Goal: Use online tool/utility: Utilize a website feature to perform a specific function

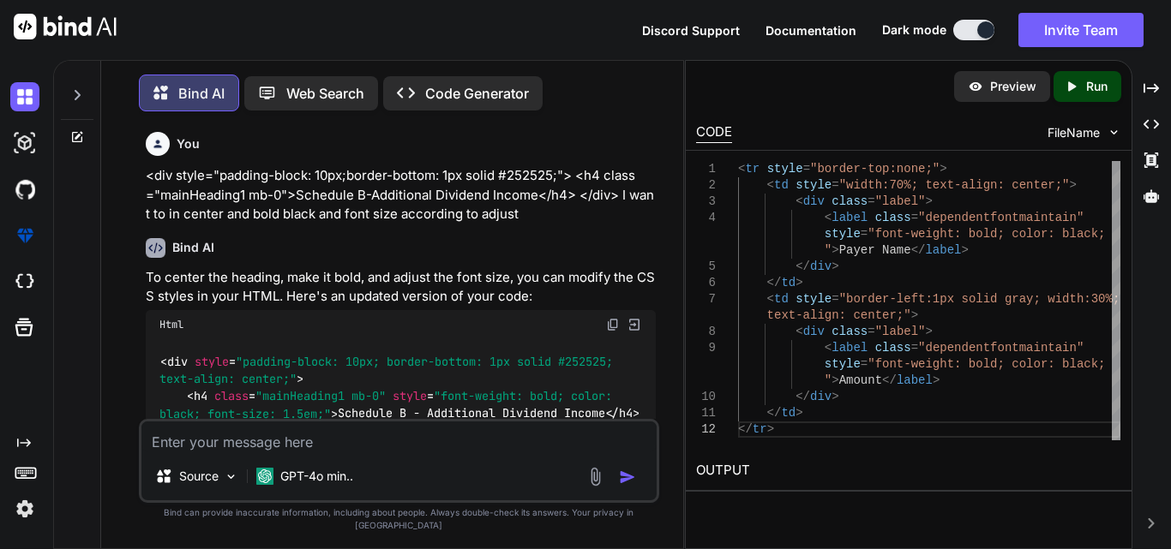
scroll to position [654, 0]
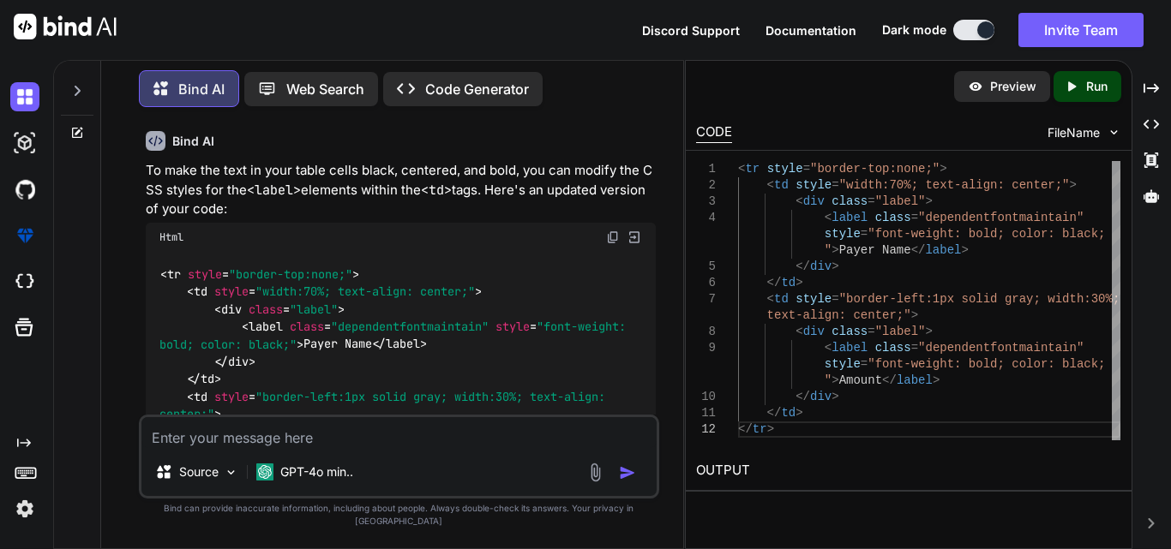
type textarea "x"
type textarea "<table class="tableform"> <tbody> <tr> <td> Basic Information Worksheet Credit …"
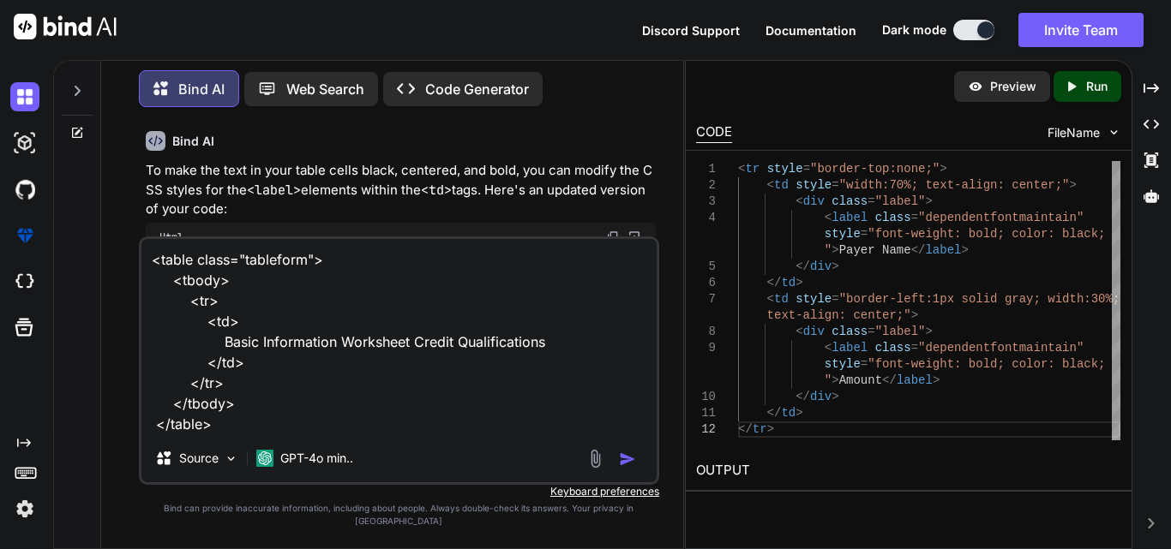
type textarea "x"
type textarea "<table class="tableform"> <tbody> <tr> <td> Basic Information Worksheet Credit …"
type textarea "x"
type textarea "<table class="tableform"> <tbody> <tr> <td> Basic Information Worksheet Credit …"
type textarea "x"
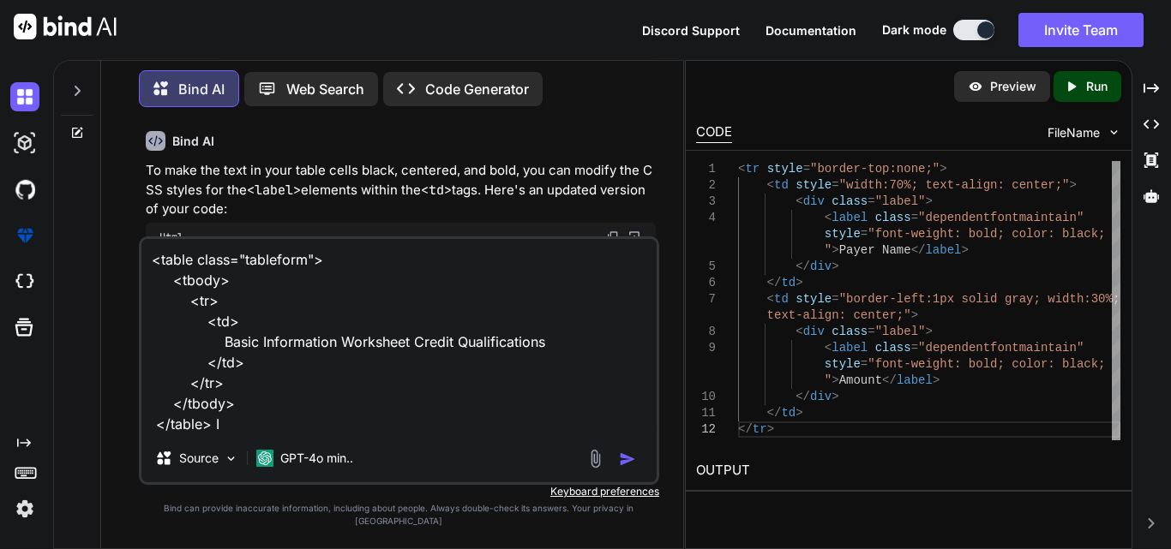
type textarea "<table class="tableform"> <tbody> <tr> <td> Basic Information Worksheet Credit …"
type textarea "x"
type textarea "<table class="tableform"> <tbody> <tr> <td> Basic Information Worksheet Credit …"
type textarea "x"
type textarea "<table class="tableform"> <tbody> <tr> <td> Basic Information Worksheet Credit …"
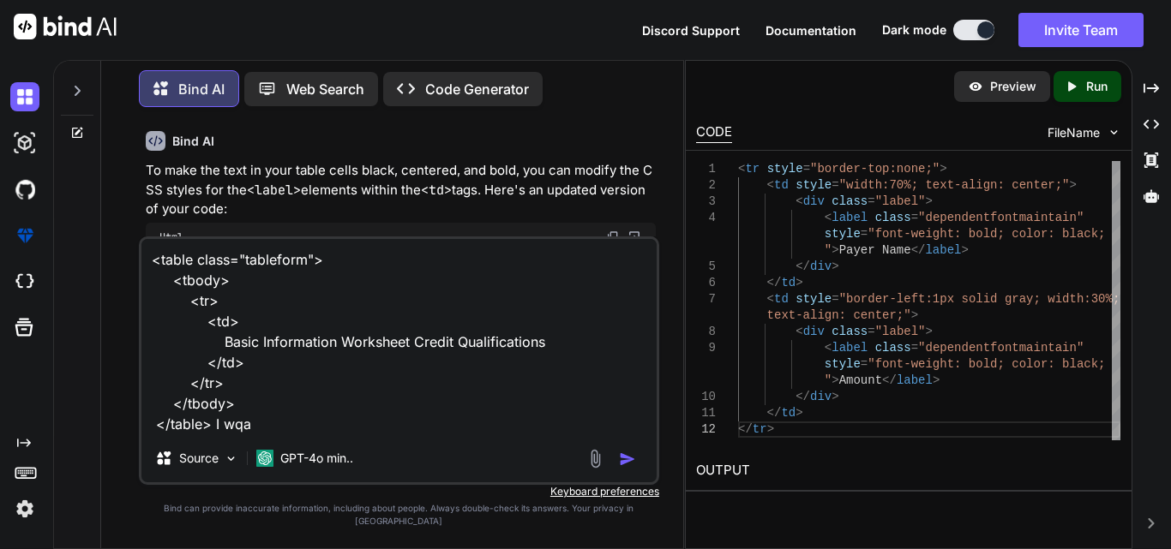
type textarea "x"
type textarea "<table class="tableform"> <tbody> <tr> <td> Basic Information Worksheet Credit …"
type textarea "x"
type textarea "<table class="tableform"> <tbody> <tr> <td> Basic Information Worksheet Credit …"
type textarea "x"
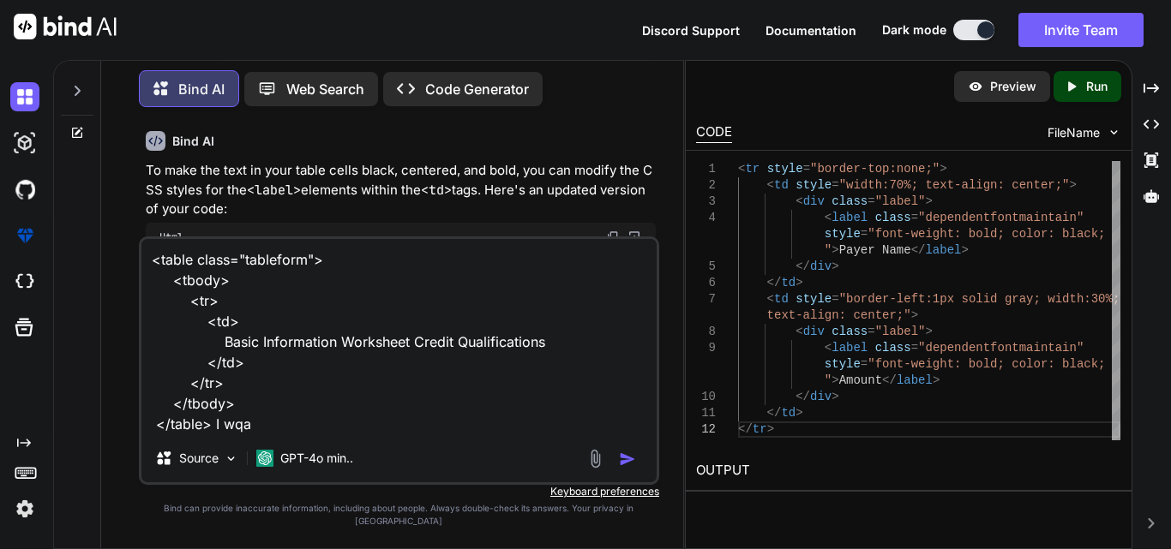
type textarea "<table class="tableform"> <tbody> <tr> <td> Basic Information Worksheet Credit …"
type textarea "x"
type textarea "<table class="tableform"> <tbody> <tr> <td> Basic Information Worksheet Credit …"
type textarea "x"
type textarea "<table class="tableform"> <tbody> <tr> <td> Basic Information Worksheet Credit …"
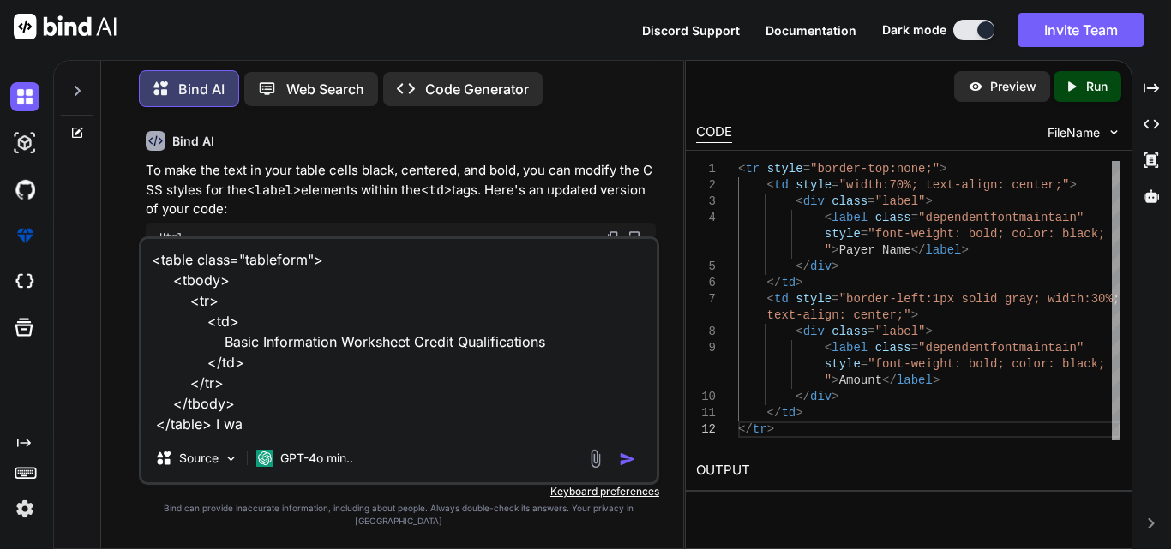
type textarea "x"
type textarea "<table class="tableform"> <tbody> <tr> <td> Basic Information Worksheet Credit …"
type textarea "x"
type textarea "<table class="tableform"> <tbody> <tr> <td> Basic Information Worksheet Credit …"
type textarea "x"
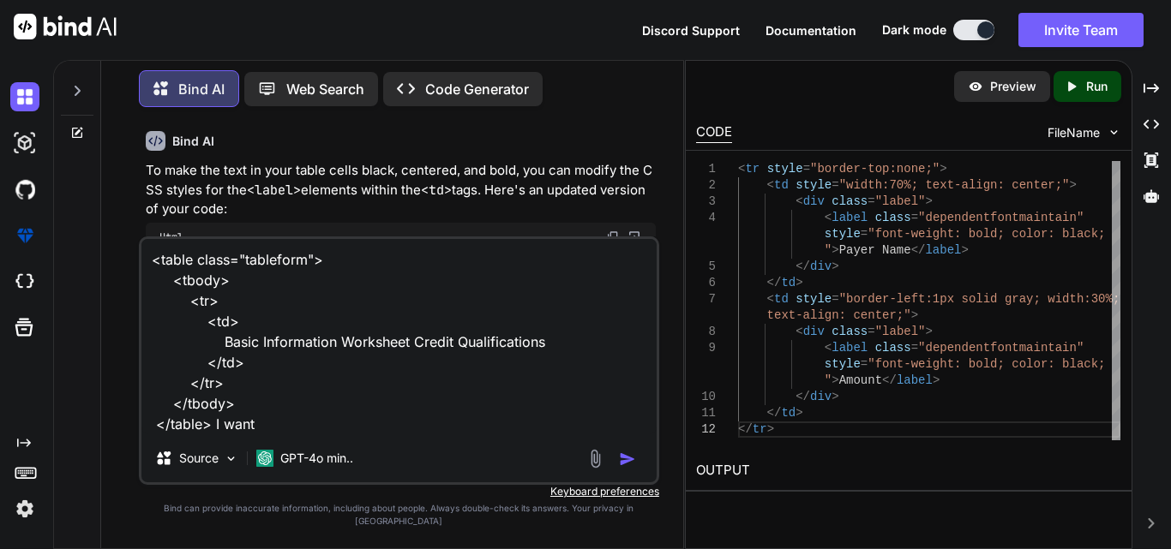
type textarea "<table class="tableform"> <tbody> <tr> <td> Basic Information Worksheet Credit …"
type textarea "x"
type textarea "<table class="tableform"> <tbody> <tr> <td> Basic Information Worksheet Credit …"
type textarea "x"
type textarea "<table class="tableform"> <tbody> <tr> <td> Basic Information Worksheet Credit …"
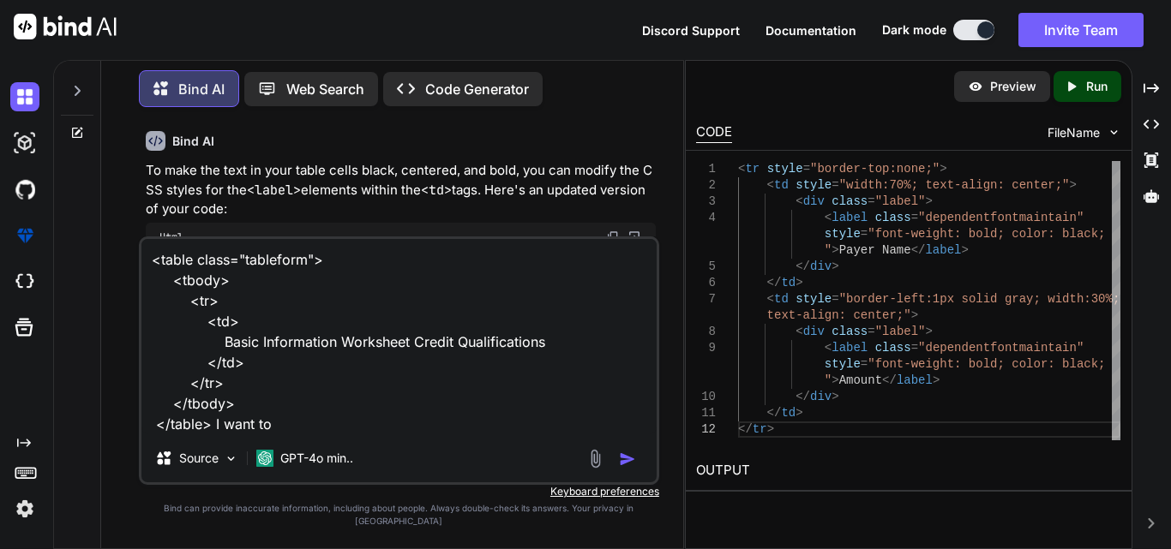
type textarea "x"
type textarea "<table class="tableform"> <tbody> <tr> <td> Basic Information Worksheet Credit …"
type textarea "x"
type textarea "<table class="tableform"> <tbody> <tr> <td> Basic Information Worksheet Credit …"
type textarea "x"
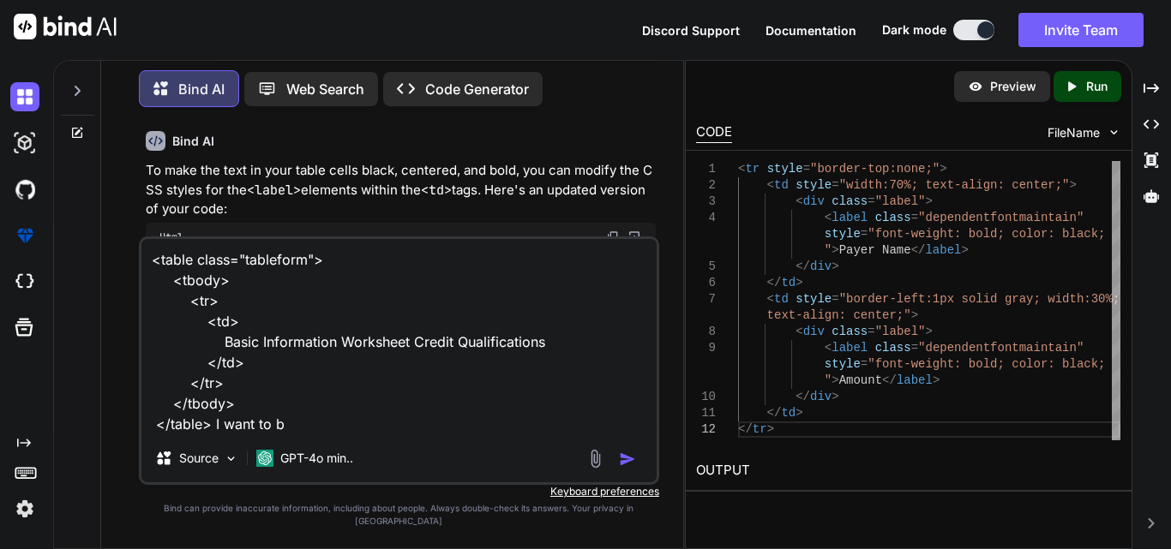
type textarea "<table class="tableform"> <tbody> <tr> <td> Basic Information Worksheet Credit …"
type textarea "x"
type textarea "<table class="tableform"> <tbody> <tr> <td> Basic Information Worksheet Credit …"
type textarea "x"
type textarea "<table class="tableform"> <tbody> <tr> <td> Basic Information Worksheet Credit …"
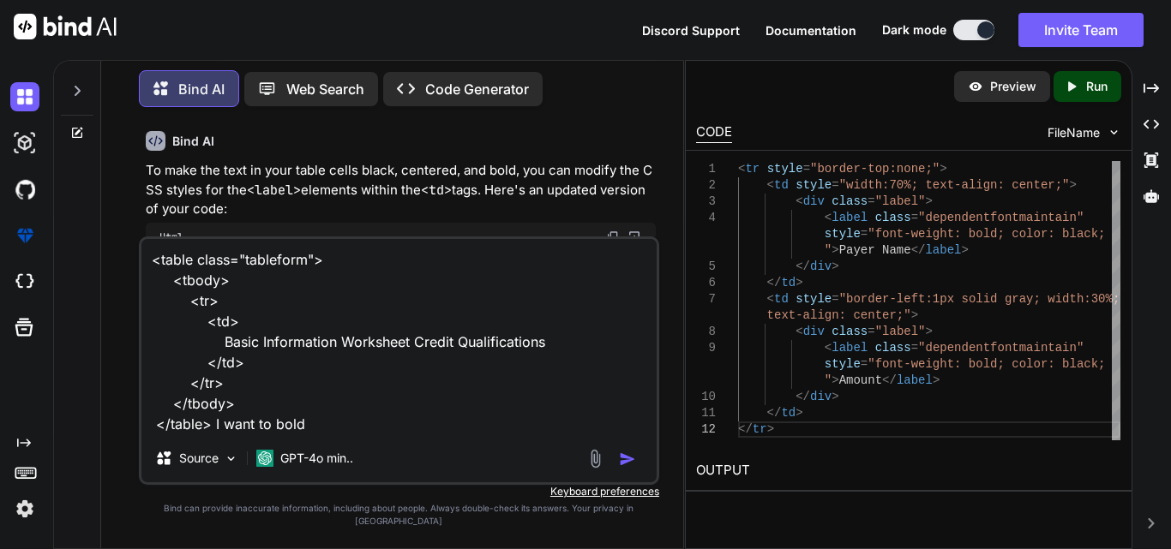
type textarea "x"
type textarea "<table class="tableform"> <tbody> <tr> <td> Basic Information Worksheet Credit …"
type textarea "x"
type textarea "<table class="tableform"> <tbody> <tr> <td> Basic Information Worksheet Credit …"
type textarea "x"
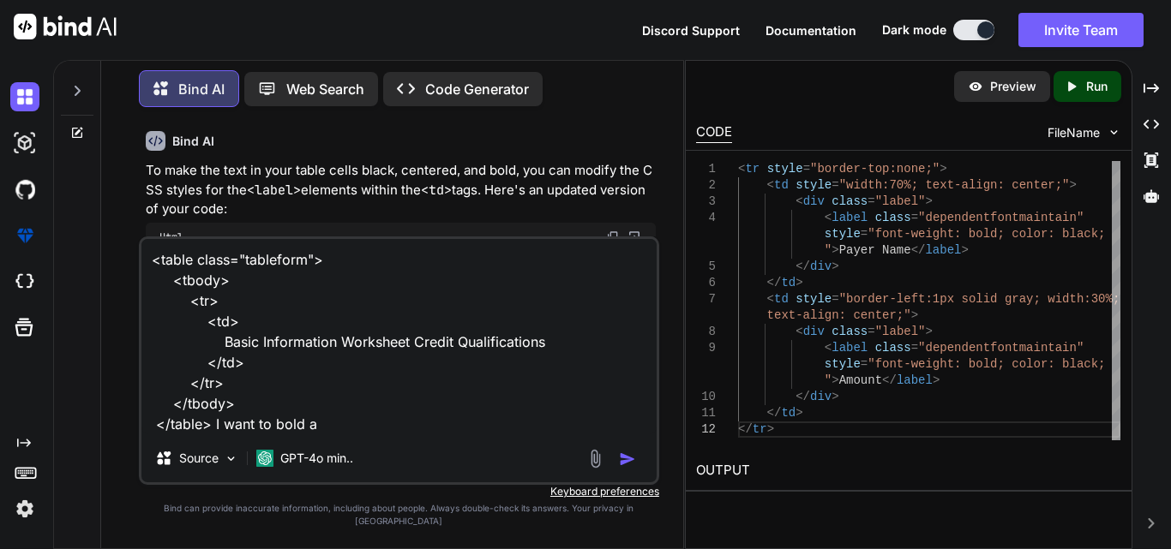
type textarea "<table class="tableform"> <tbody> <tr> <td> Basic Information Worksheet Credit …"
type textarea "x"
type textarea "<table class="tableform"> <tbody> <tr> <td> Basic Information Worksheet Credit …"
type textarea "x"
type textarea "<table class="tableform"> <tbody> <tr> <td> Basic Information Worksheet Credit …"
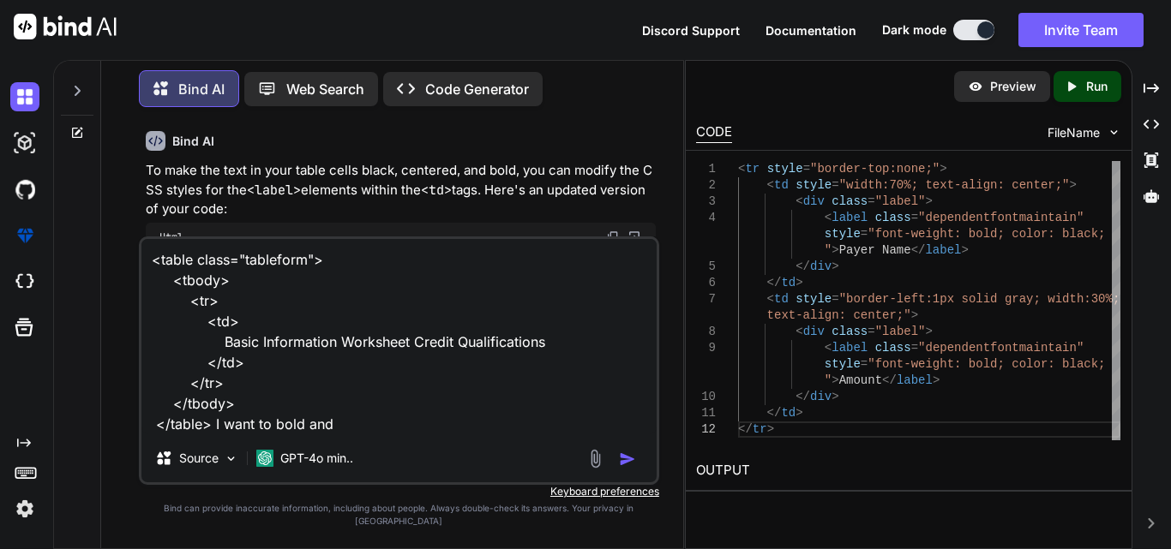
type textarea "x"
type textarea "<table class="tableform"> <tbody> <tr> <td> Basic Information Worksheet Credit …"
type textarea "x"
type textarea "<table class="tableform"> <tbody> <tr> <td> Basic Information Worksheet Credit …"
type textarea "x"
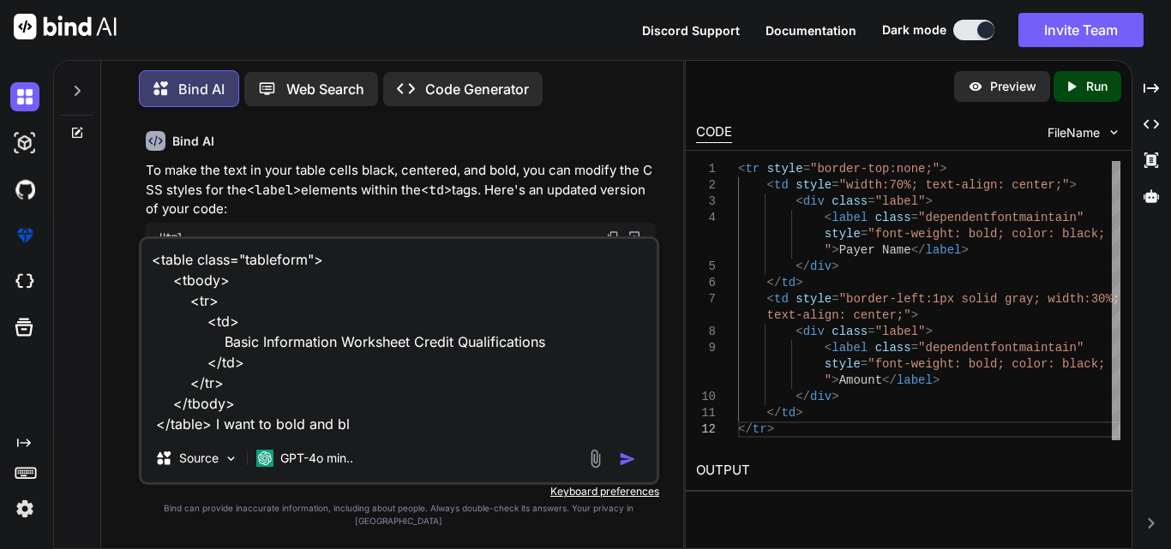
type textarea "<table class="tableform"> <tbody> <tr> <td> Basic Information Worksheet Credit …"
type textarea "x"
type textarea "<table class="tableform"> <tbody> <tr> <td> Basic Information Worksheet Credit …"
type textarea "x"
type textarea "<table class="tableform"> <tbody> <tr> <td> Basic Information Worksheet Credit …"
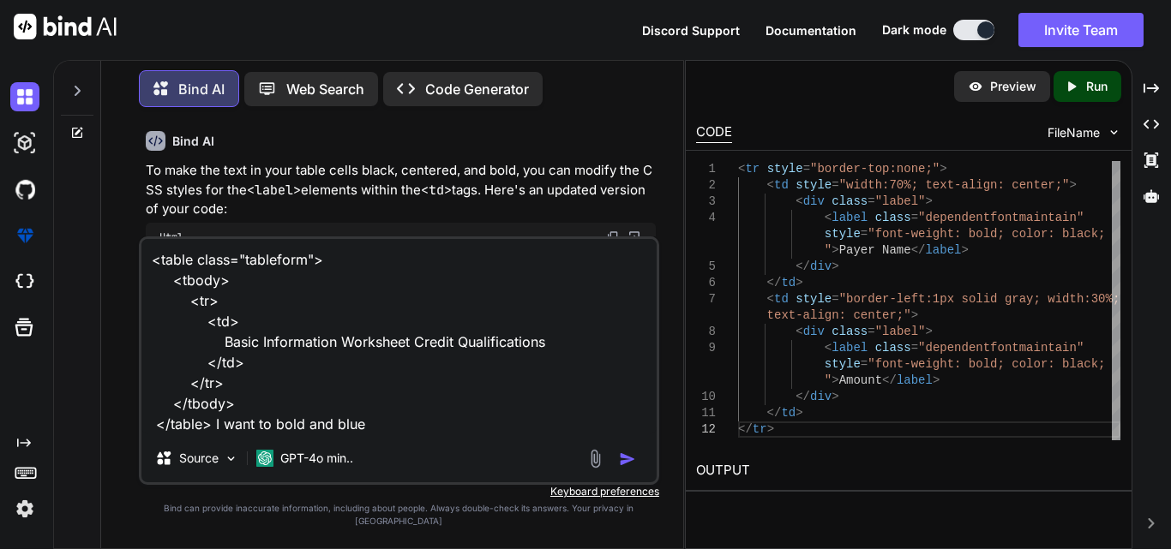
type textarea "x"
type textarea "<table class="tableform"> <tbody> <tr> <td> Basic Information Worksheet Credit …"
type textarea "x"
type textarea "<table class="tableform"> <tbody> <tr> <td> Basic Information Worksheet Credit …"
type textarea "x"
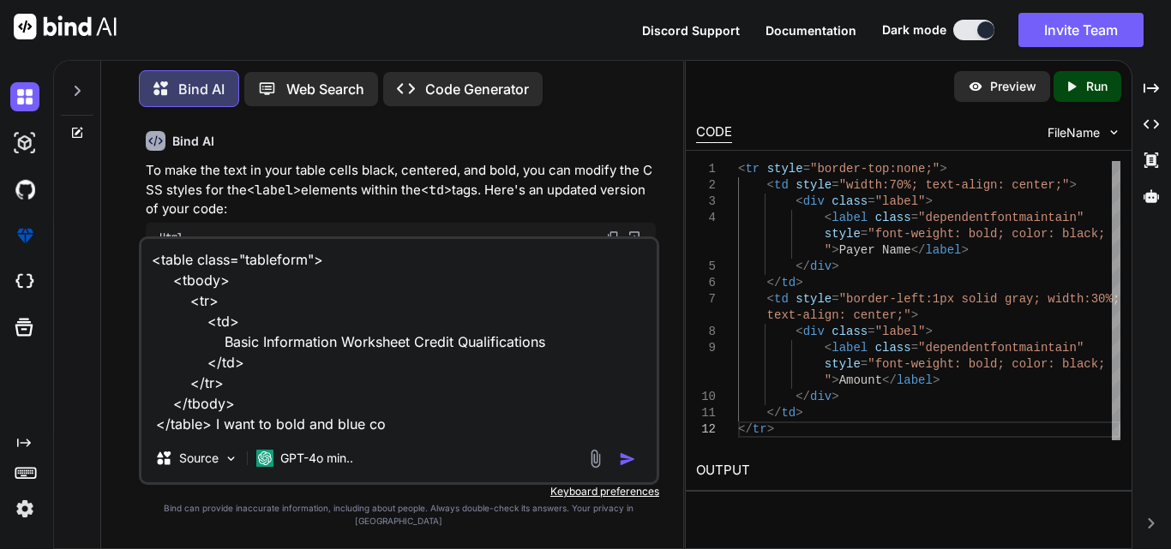
type textarea "<table class="tableform"> <tbody> <tr> <td> Basic Information Worksheet Credit …"
type textarea "x"
type textarea "<table class="tableform"> <tbody> <tr> <td> Basic Information Worksheet Credit …"
type textarea "x"
type textarea "<table class="tableform"> <tbody> <tr> <td> Basic Information Worksheet Credit …"
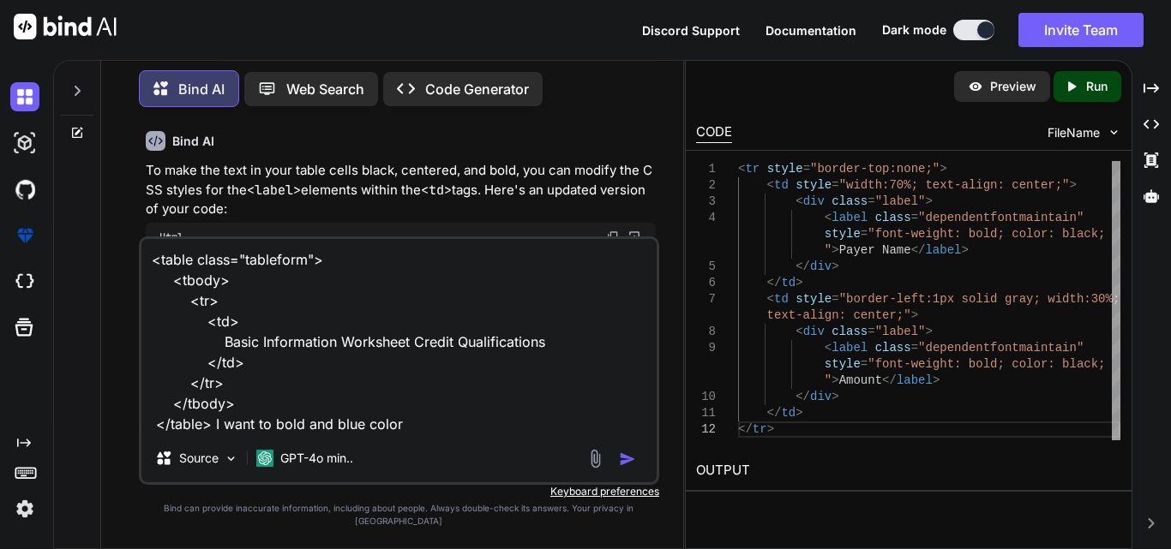
type textarea "x"
type textarea "<table class="tableform"> <tbody> <tr> <td> Basic Information Worksheet Credit …"
type textarea "x"
type textarea "<table class="tableform"> <tbody> <tr> <td> Basic Information Worksheet Credit …"
type textarea "x"
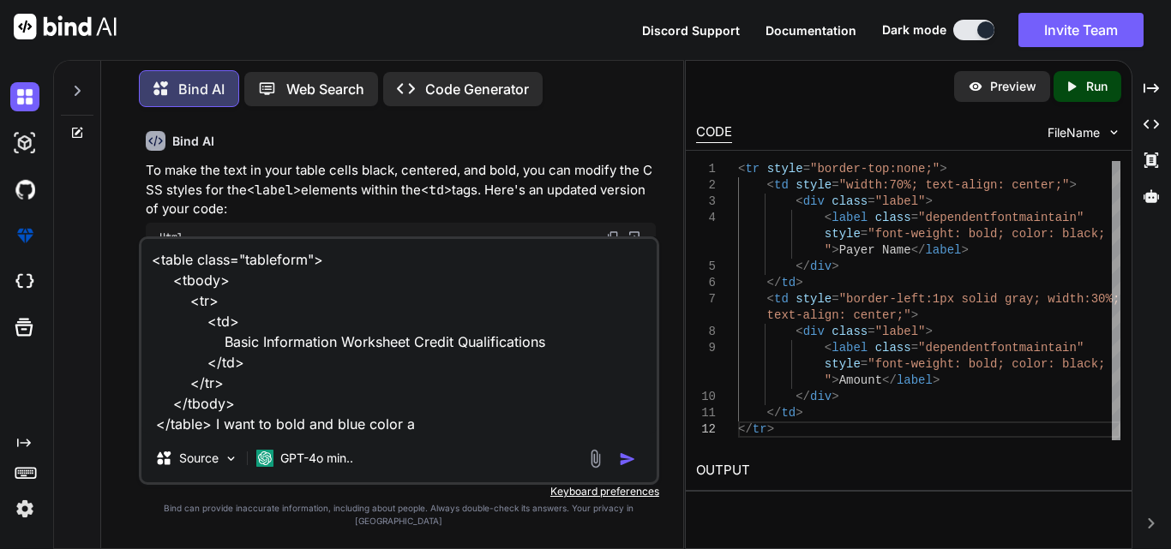
type textarea "<table class="tableform"> <tbody> <tr> <td> Basic Information Worksheet Credit …"
type textarea "x"
type textarea "<table class="tableform"> <tbody> <tr> <td> Basic Information Worksheet Credit …"
type textarea "x"
type textarea "<table class="tableform"> <tbody> <tr> <td> Basic Information Worksheet Credit …"
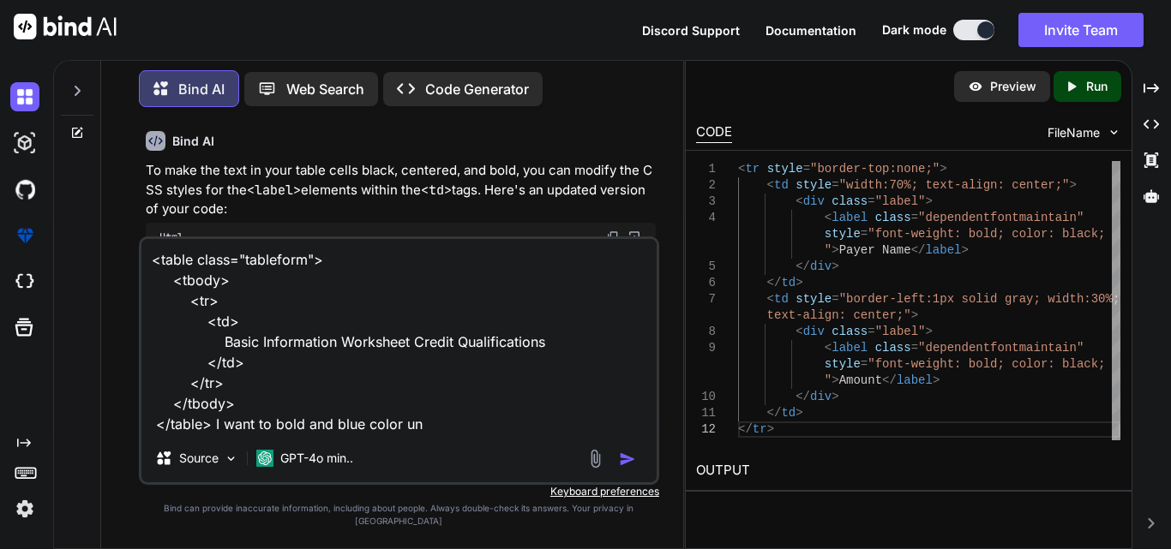
type textarea "x"
type textarea "<table class="tableform"> <tbody> <tr> <td> Basic Information Worksheet Credit …"
type textarea "x"
type textarea "<table class="tableform"> <tbody> <tr> <td> Basic Information Worksheet Credit …"
type textarea "x"
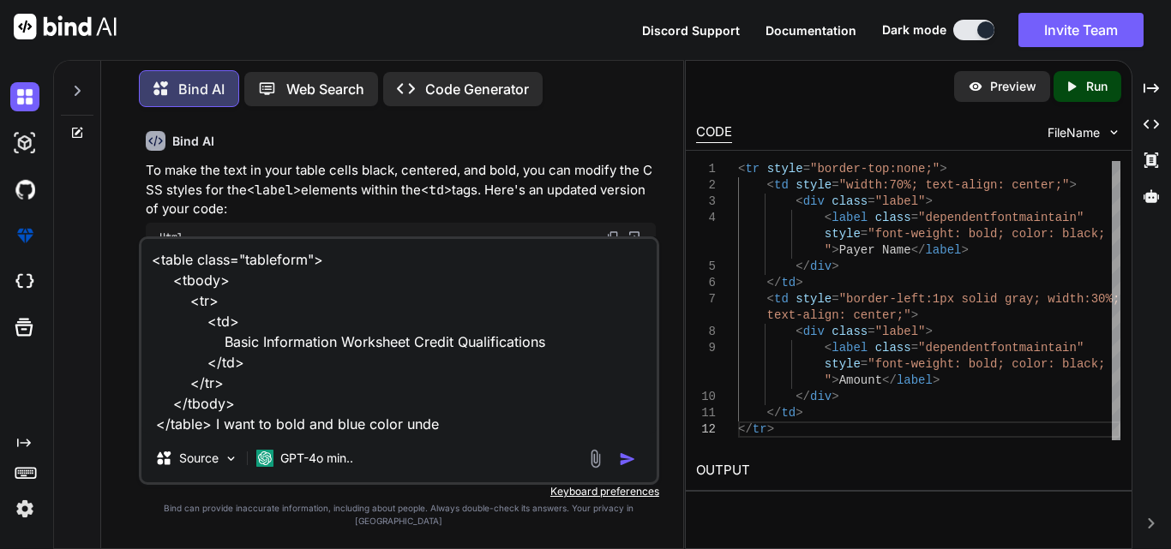
type textarea "<table class="tableform"> <tbody> <tr> <td> Basic Information Worksheet Credit …"
type textarea "x"
type textarea "<table class="tableform"> <tbody> <tr> <td> Basic Information Worksheet Credit …"
type textarea "x"
type textarea "<table class="tableform"> <tbody> <tr> <td> Basic Information Worksheet Credit …"
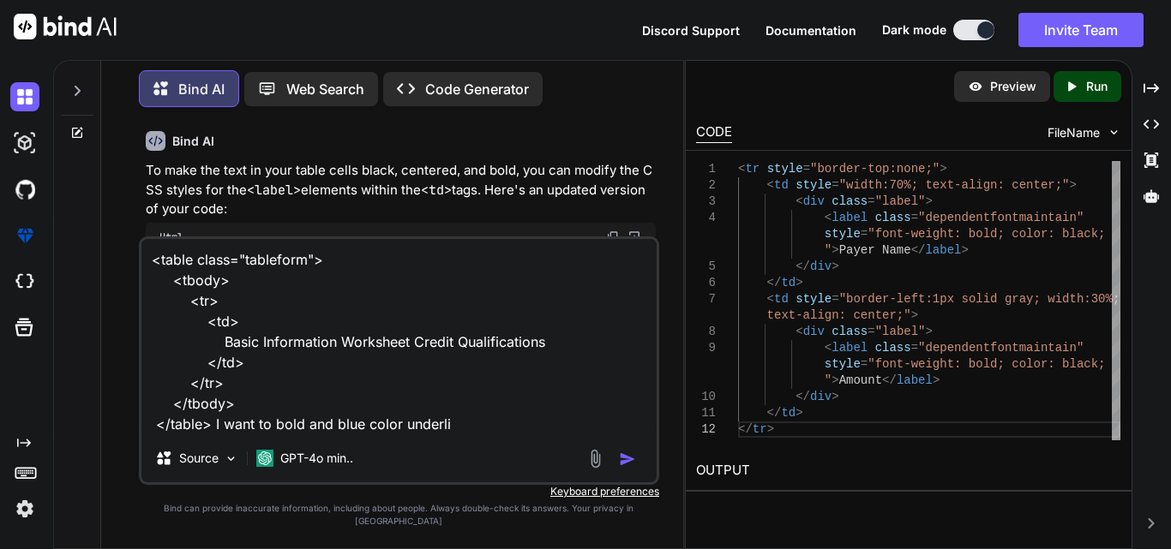
type textarea "x"
type textarea "<table class="tableform"> <tbody> <tr> <td> Basic Information Worksheet Credit …"
type textarea "x"
type textarea "<table class="tableform"> <tbody> <tr> <td> Basic Information Worksheet Credit …"
type textarea "x"
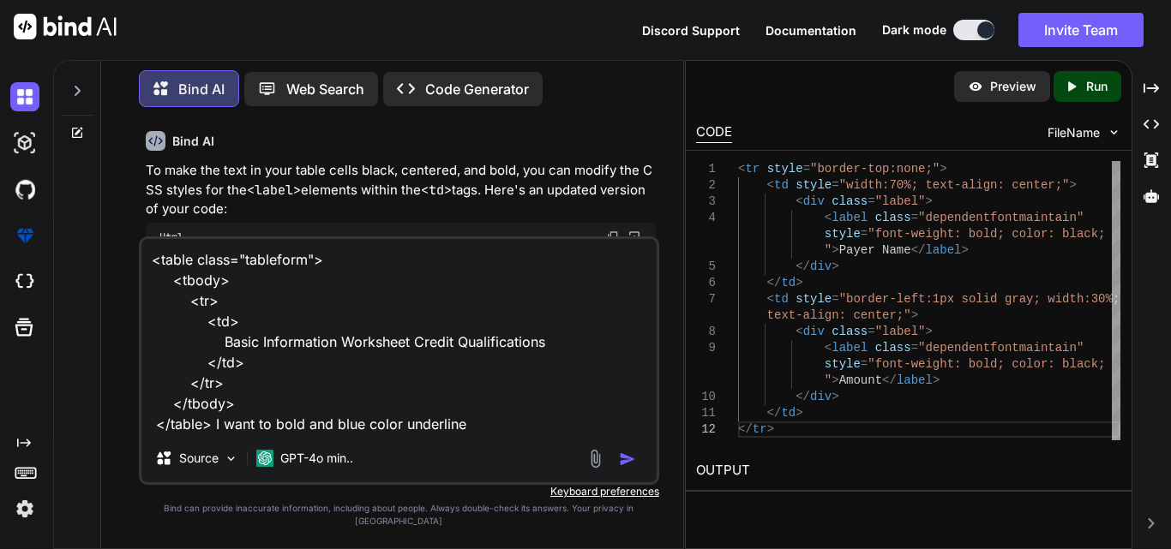
type textarea "<table class="tableform"> <tbody> <tr> <td> Basic Information Worksheet Credit …"
type textarea "x"
type textarea "<table class="tableform"> <tbody> <tr> <td> Basic Information Worksheet Credit …"
type textarea "x"
type textarea "<table class="tableform"> <tbody> <tr> <td> Basic Information Worksheet Credit …"
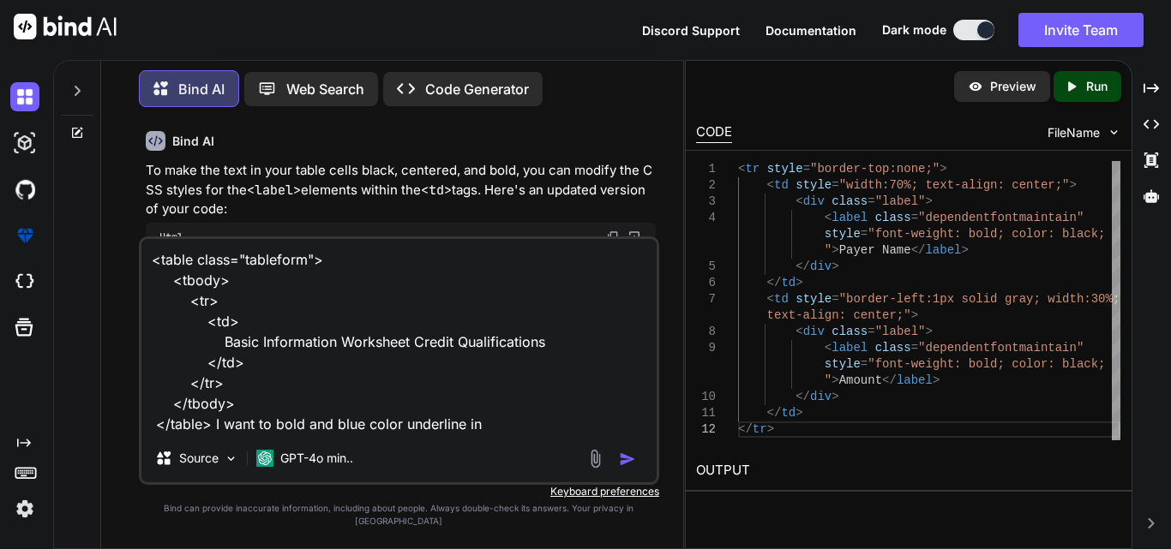
type textarea "x"
type textarea "<table class="tableform"> <tbody> <tr> <td> Basic Information Worksheet Credit …"
type textarea "x"
type textarea "<table class="tableform"> <tbody> <tr> <td> Basic Information Worksheet Credit …"
type textarea "x"
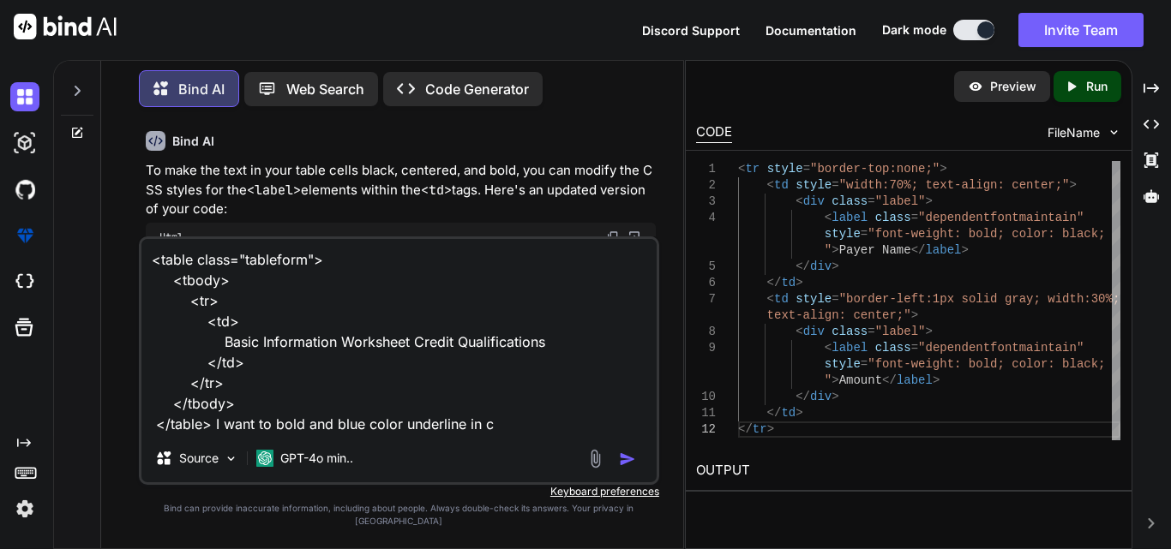
type textarea "<table class="tableform"> <tbody> <tr> <td> Basic Information Worksheet Credit …"
type textarea "x"
type textarea "<table class="tableform"> <tbody> <tr> <td> Basic Information Worksheet Credit …"
type textarea "x"
type textarea "<table class="tableform"> <tbody> <tr> <td> Basic Information Worksheet Credit …"
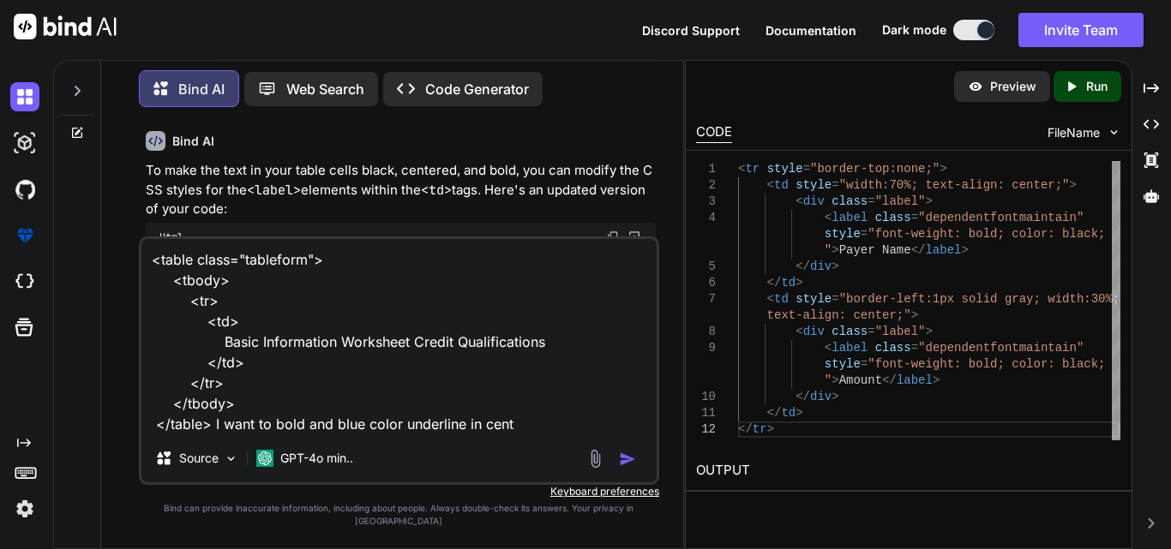
type textarea "x"
type textarea "<table class="tableform"> <tbody> <tr> <td> Basic Information Worksheet Credit …"
type textarea "x"
type textarea "<table class="tableform"> <tbody> <tr> <td> Basic Information Worksheet Credit …"
type textarea "x"
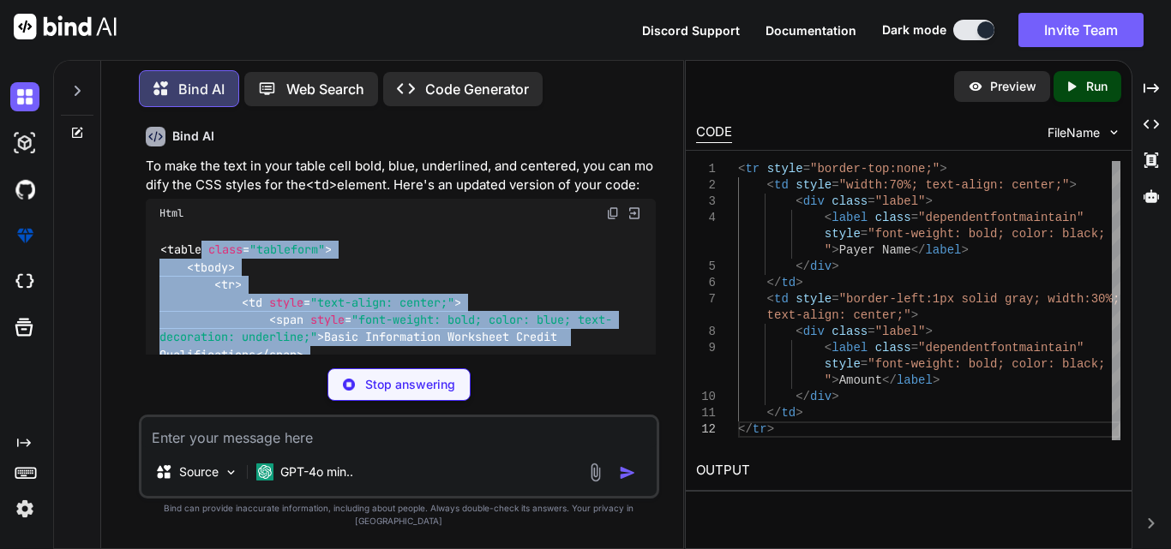
scroll to position [1361, 0]
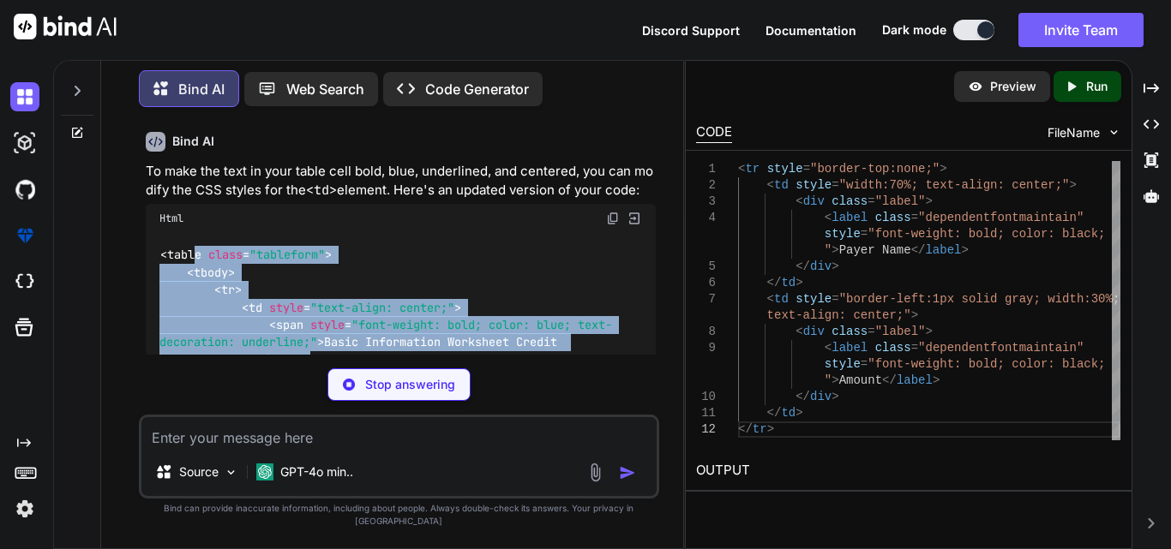
type textarea "x"
type textarea "</tr> </tbody> </table>"
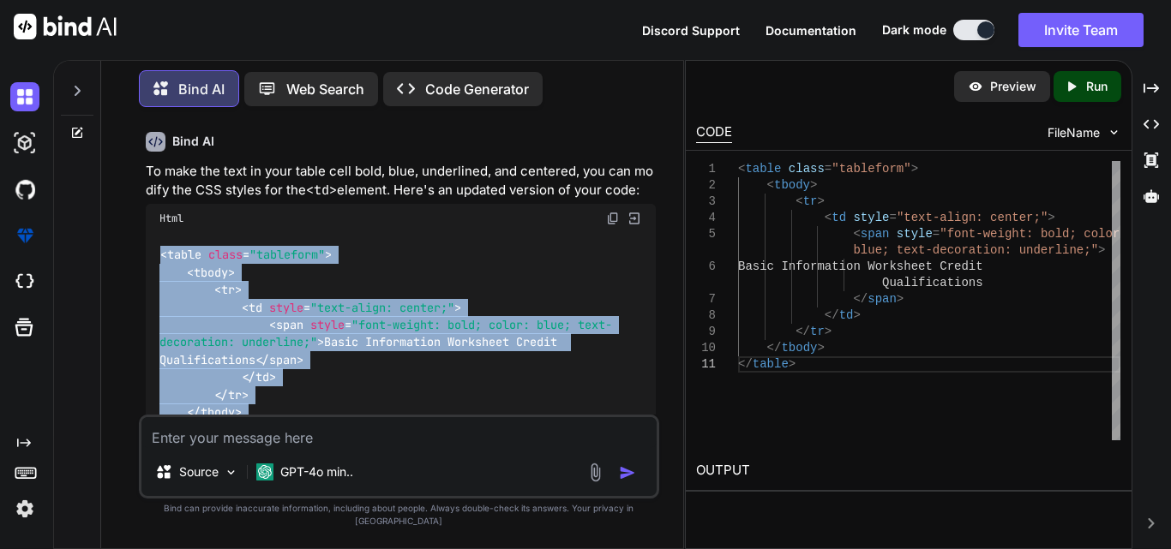
drag, startPoint x: 225, startPoint y: 297, endPoint x: 159, endPoint y: 270, distance: 70.3
click at [159, 270] on div "< table class = "tableform" > < tbody > < tr > < td style = "text-align: center…" at bounding box center [401, 342] width 510 height 219
copy code "< table class = "tableform" > < tbody > < tr > < td style = "text-align: center…"
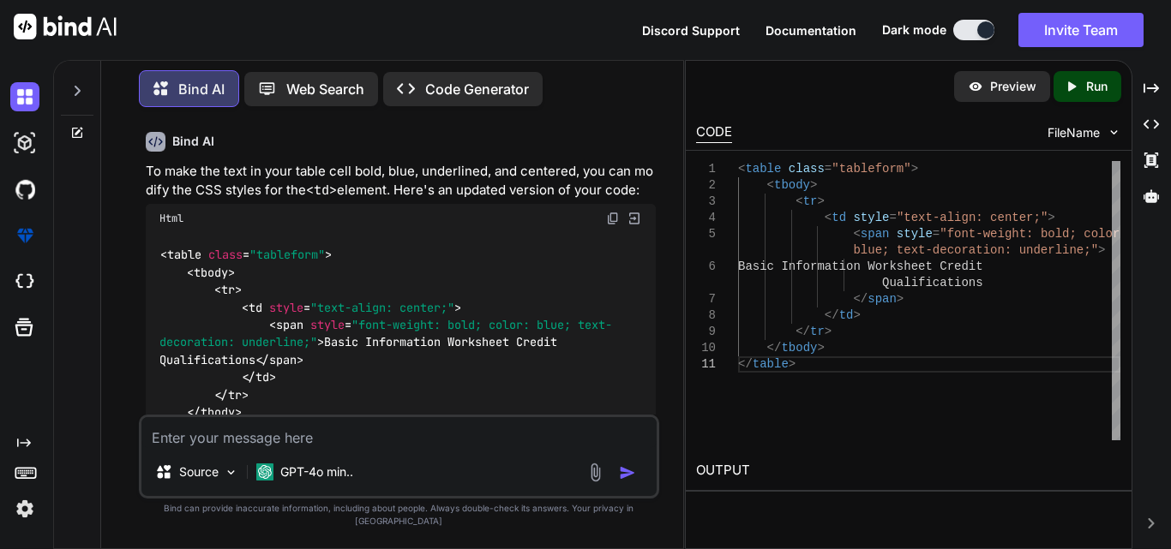
click at [256, 448] on textarea at bounding box center [398, 432] width 515 height 31
paste textarea "<table class="tableform"> <tbody> <tr> <td style="text-align: center;"> <span s…"
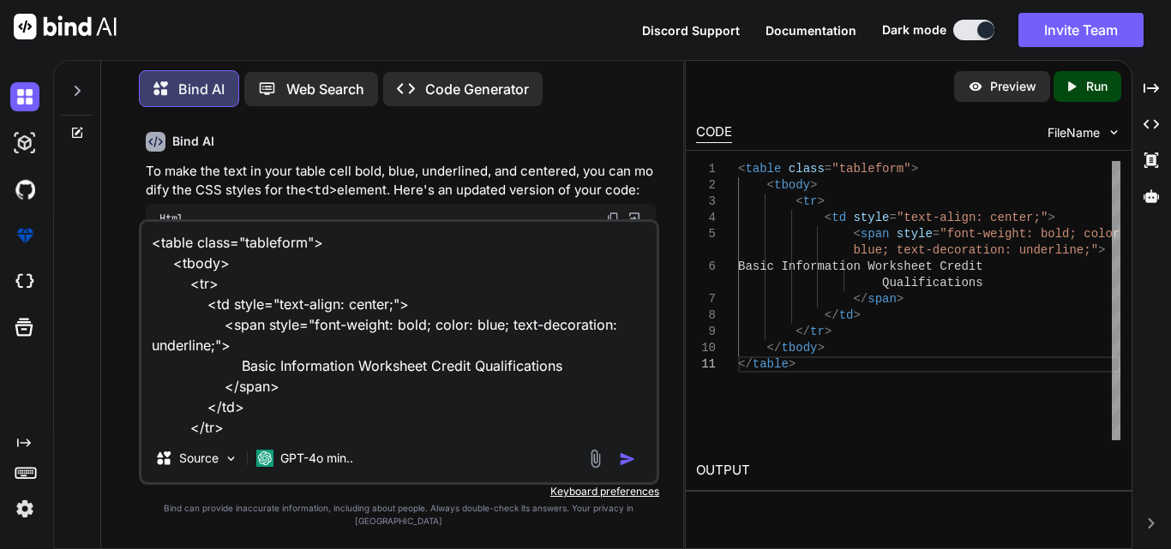
scroll to position [43, 0]
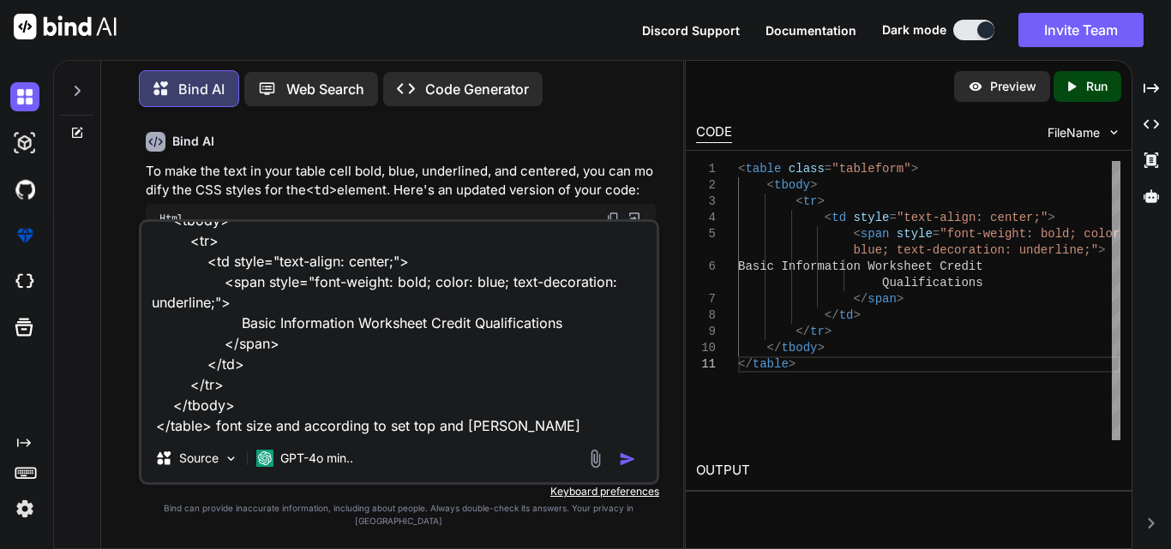
type textarea "<table class="tableform"> <tbody> <tr> <td style="text-align: center;"> <span s…"
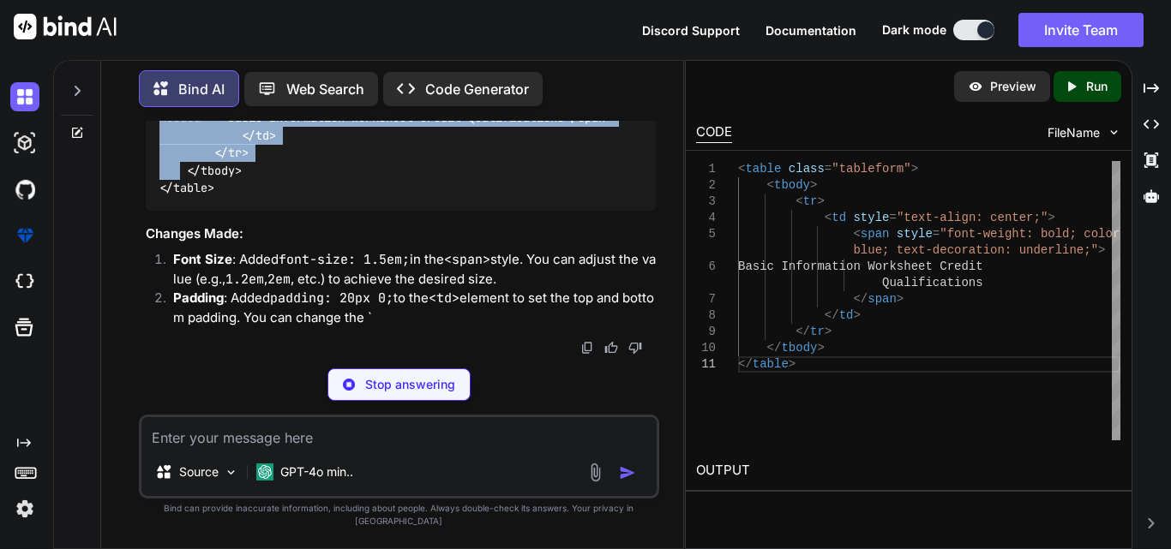
scroll to position [2328, 0]
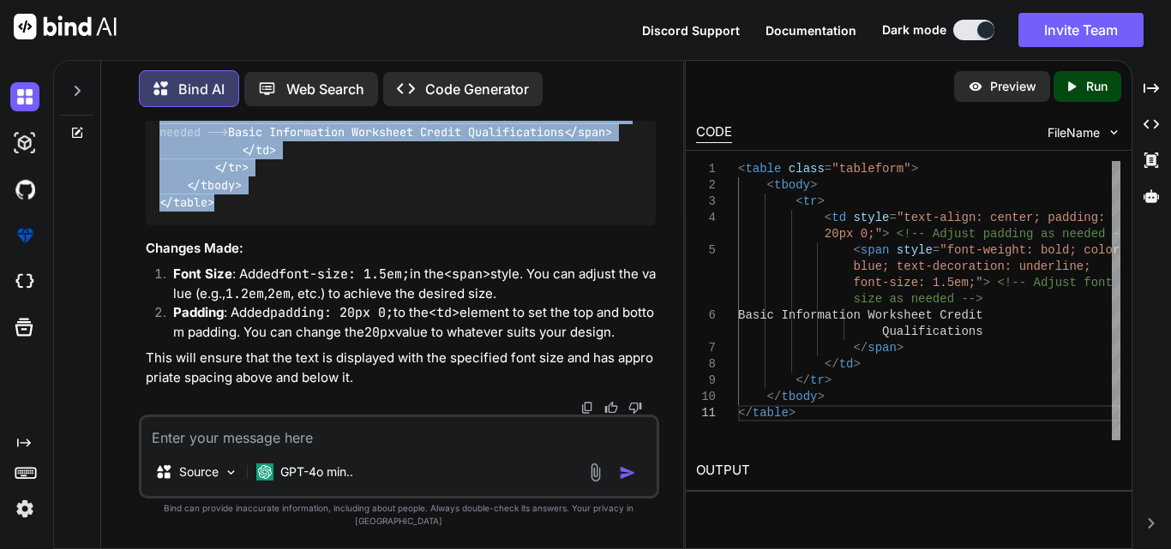
drag, startPoint x: 156, startPoint y: 170, endPoint x: 217, endPoint y: 231, distance: 86.7
click at [217, 225] on div "< table class = "tableform" > < tbody > < tr > < td style = "text-align: center…" at bounding box center [401, 106] width 510 height 237
copy code "< table class = "tableform" > < tbody > < tr > < td style = "text-align: center…"
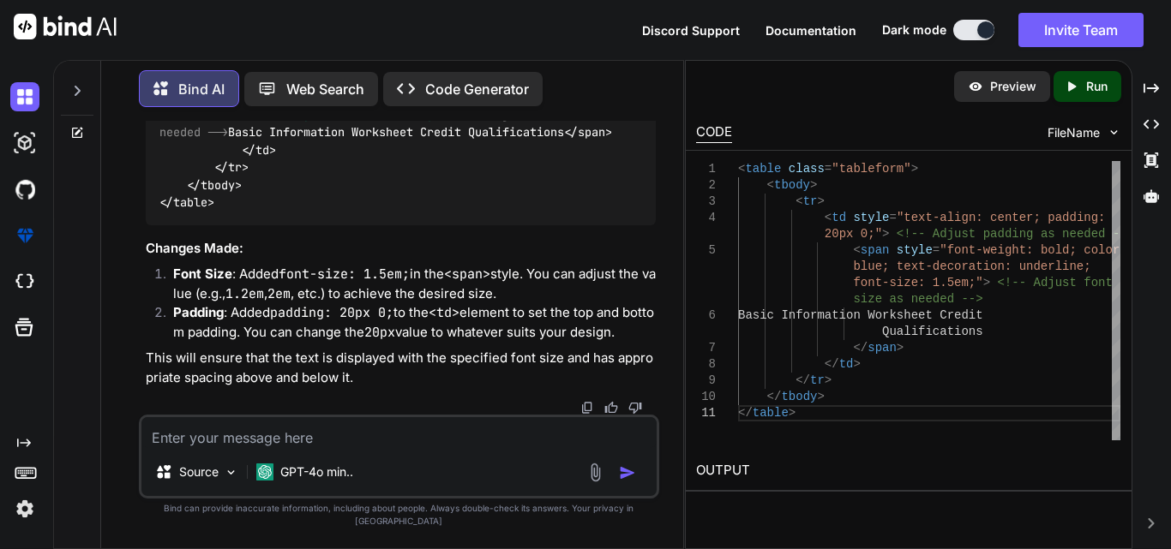
click at [231, 448] on textarea at bounding box center [398, 432] width 515 height 31
paste textarea "<tr> <td> Part I Child Tax Credit and Credit for Other Dependents </td> </tr>"
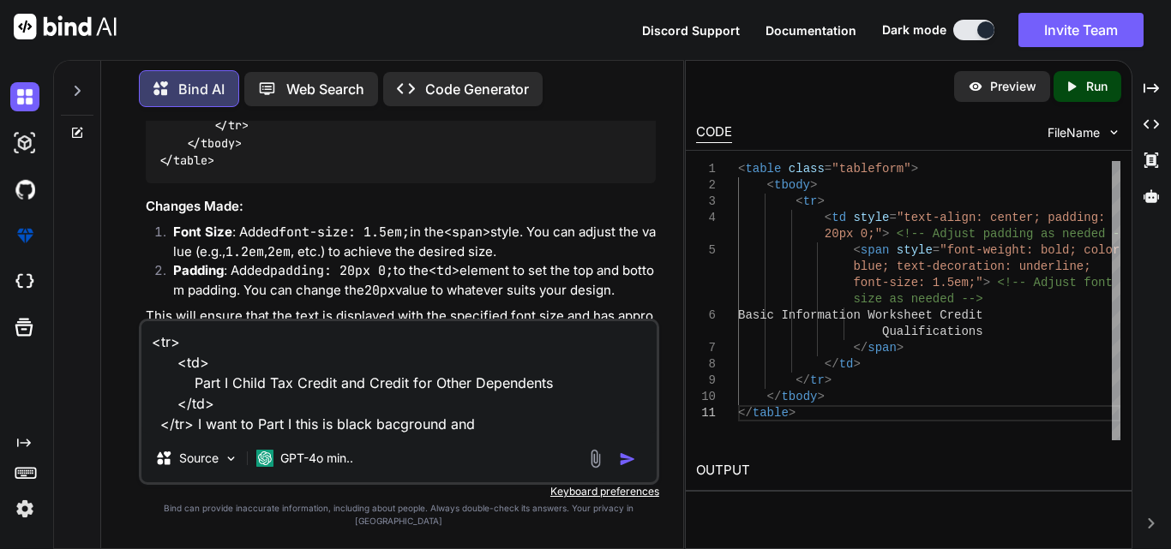
paste textarea "Child Tax Credit and Credit for Other Dependents"
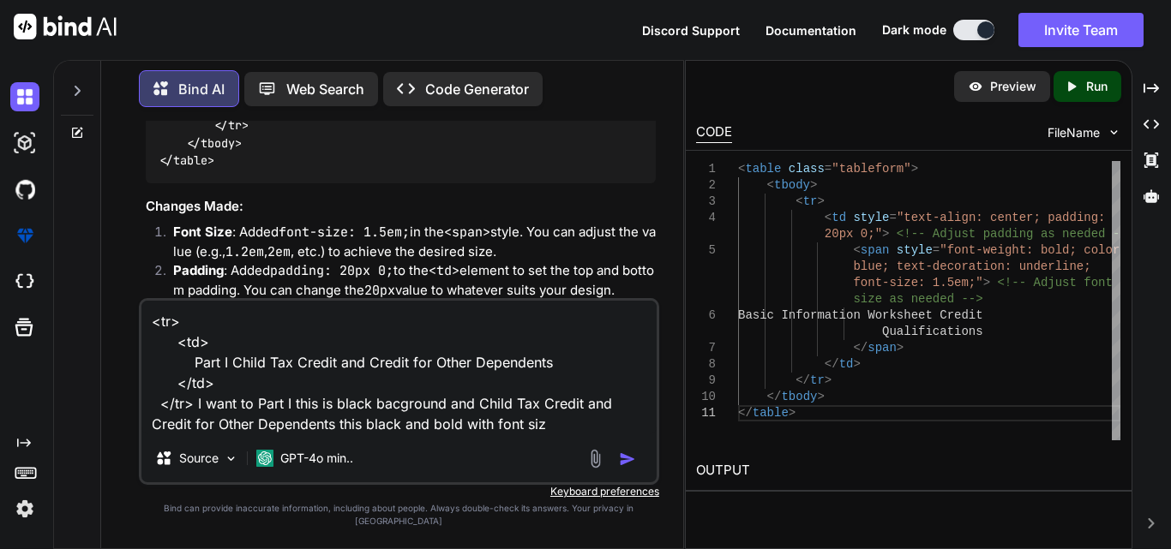
type textarea "<tr> <td> Part I Child Tax Credit and Credit for Other Dependents </td> </tr> I…"
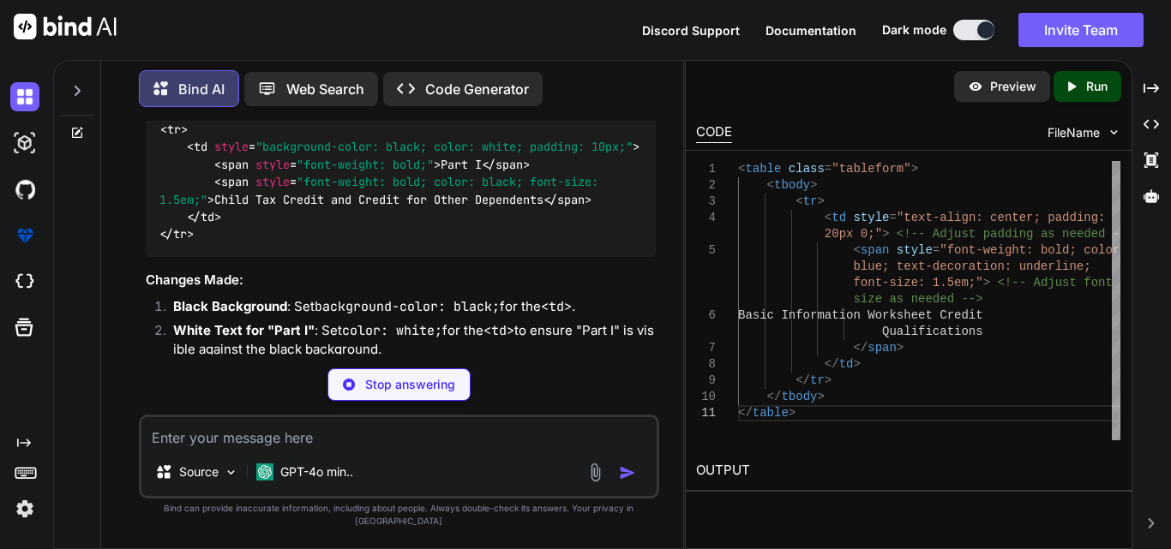
scroll to position [2820, 0]
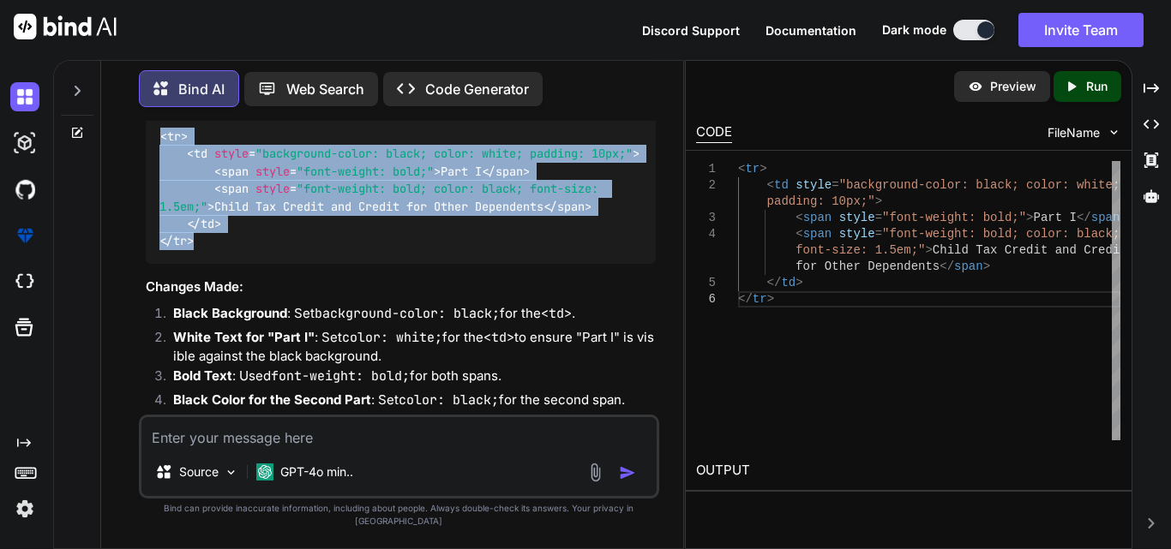
drag, startPoint x: 155, startPoint y: 197, endPoint x: 198, endPoint y: 332, distance: 142.0
click at [198, 264] on div "< tr > < td style = "background-color: black; color: white; padding: 10px;" > <…" at bounding box center [401, 189] width 510 height 150
copy code "< tr > < td style = "background-color: black; color: white; padding: 10px;" > <…"
